Goal: Download file/media

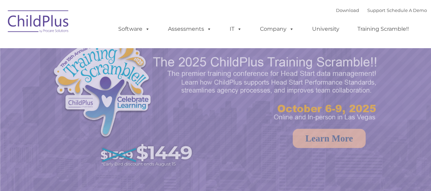
select select "MEDIUM"
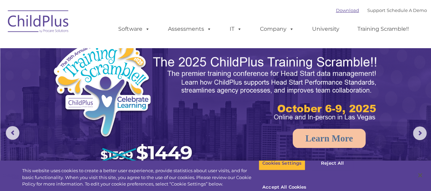
click at [336, 11] on link "Download" at bounding box center [347, 10] width 23 height 5
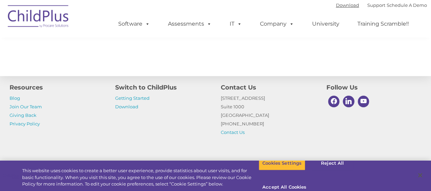
scroll to position [845, 0]
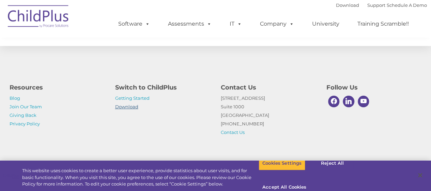
click at [131, 106] on link "Download" at bounding box center [126, 106] width 23 height 5
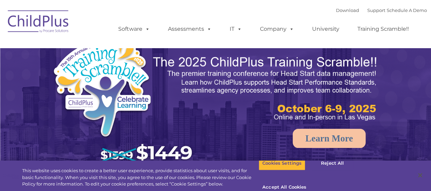
select select "MEDIUM"
click at [341, 9] on link "Download" at bounding box center [347, 10] width 23 height 5
